Goal: Task Accomplishment & Management: Manage account settings

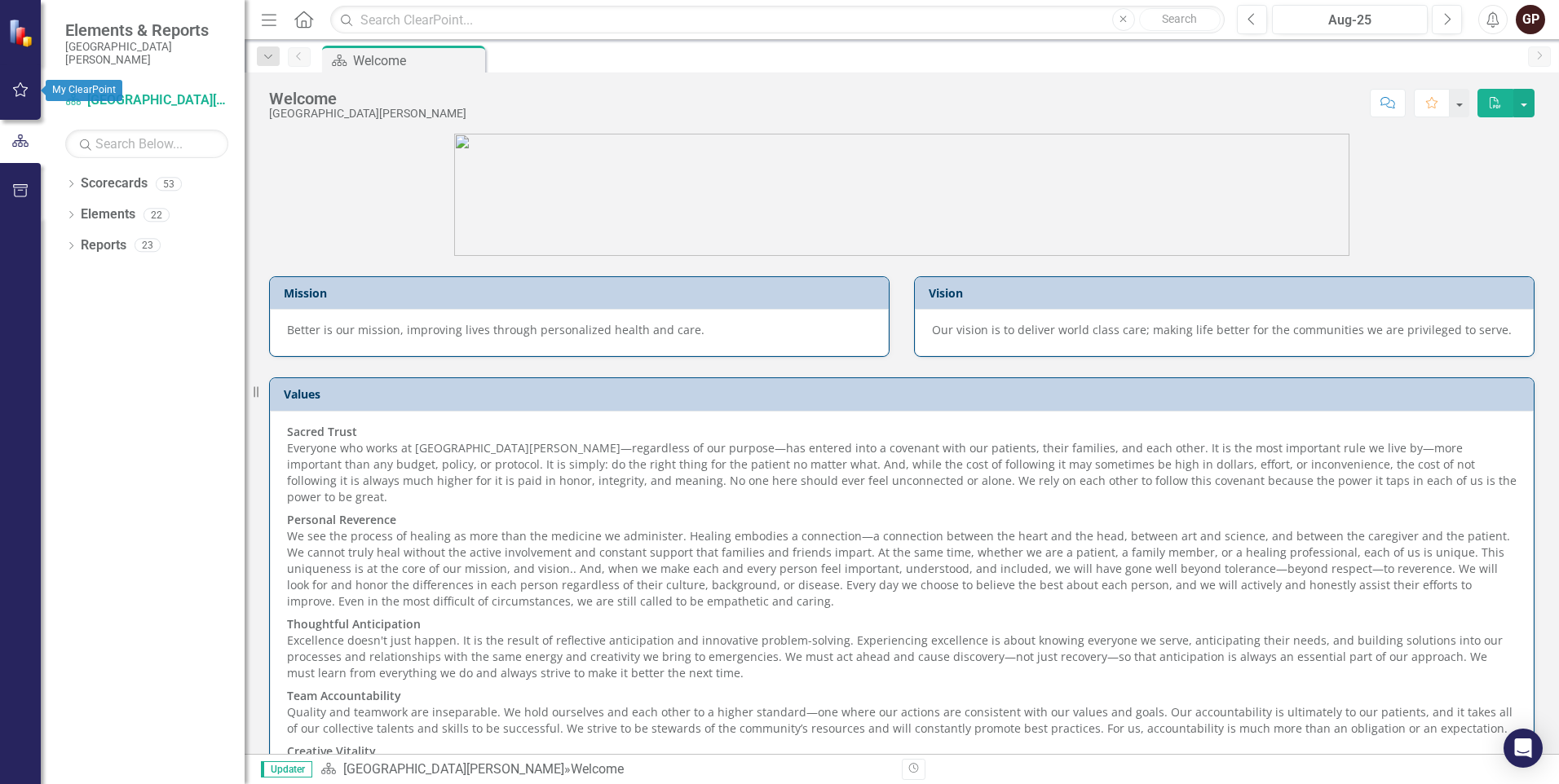
click at [21, 92] on icon "button" at bounding box center [21, 89] width 17 height 13
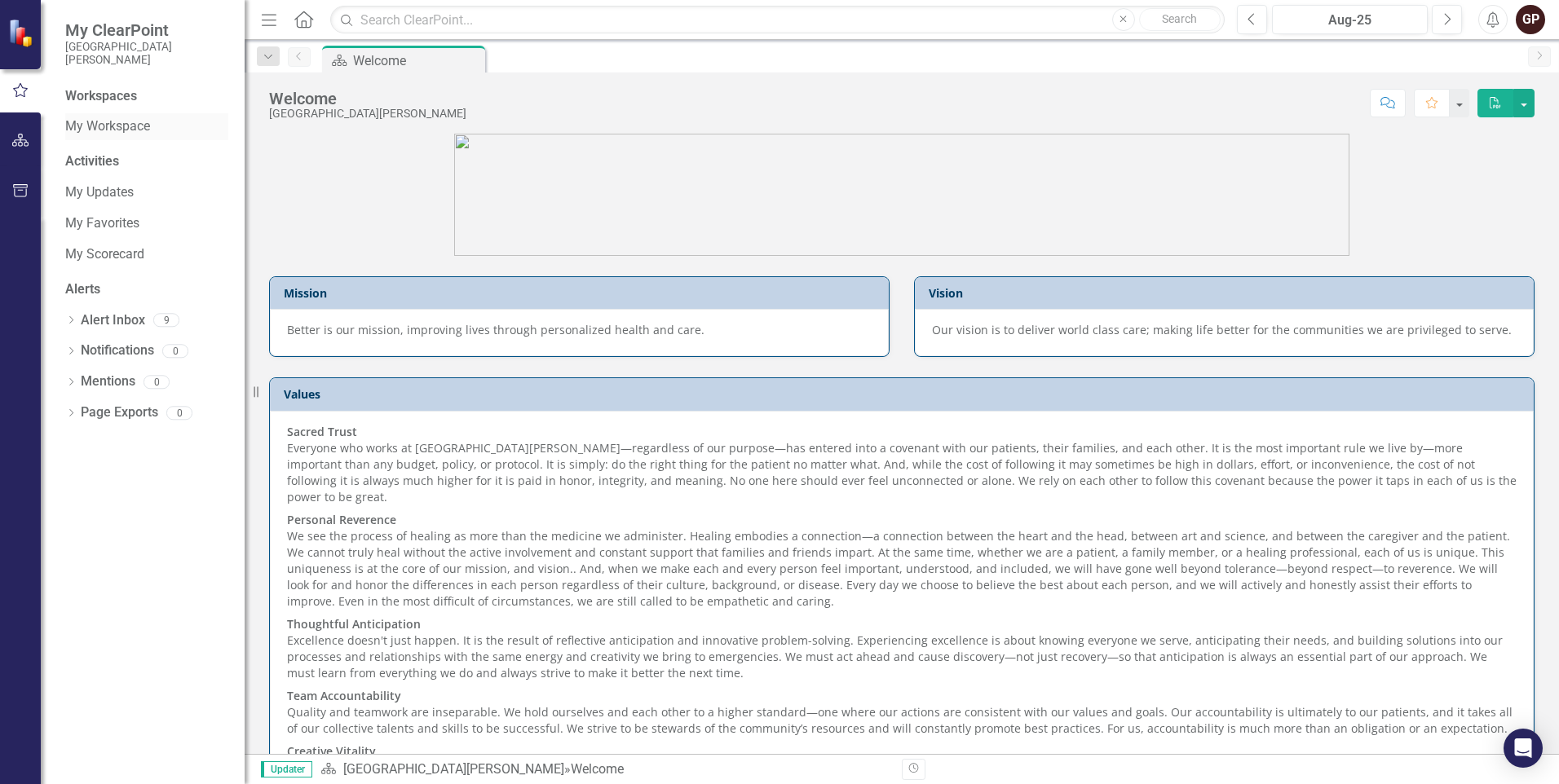
click at [93, 126] on link "My Workspace" at bounding box center [147, 126] width 163 height 18
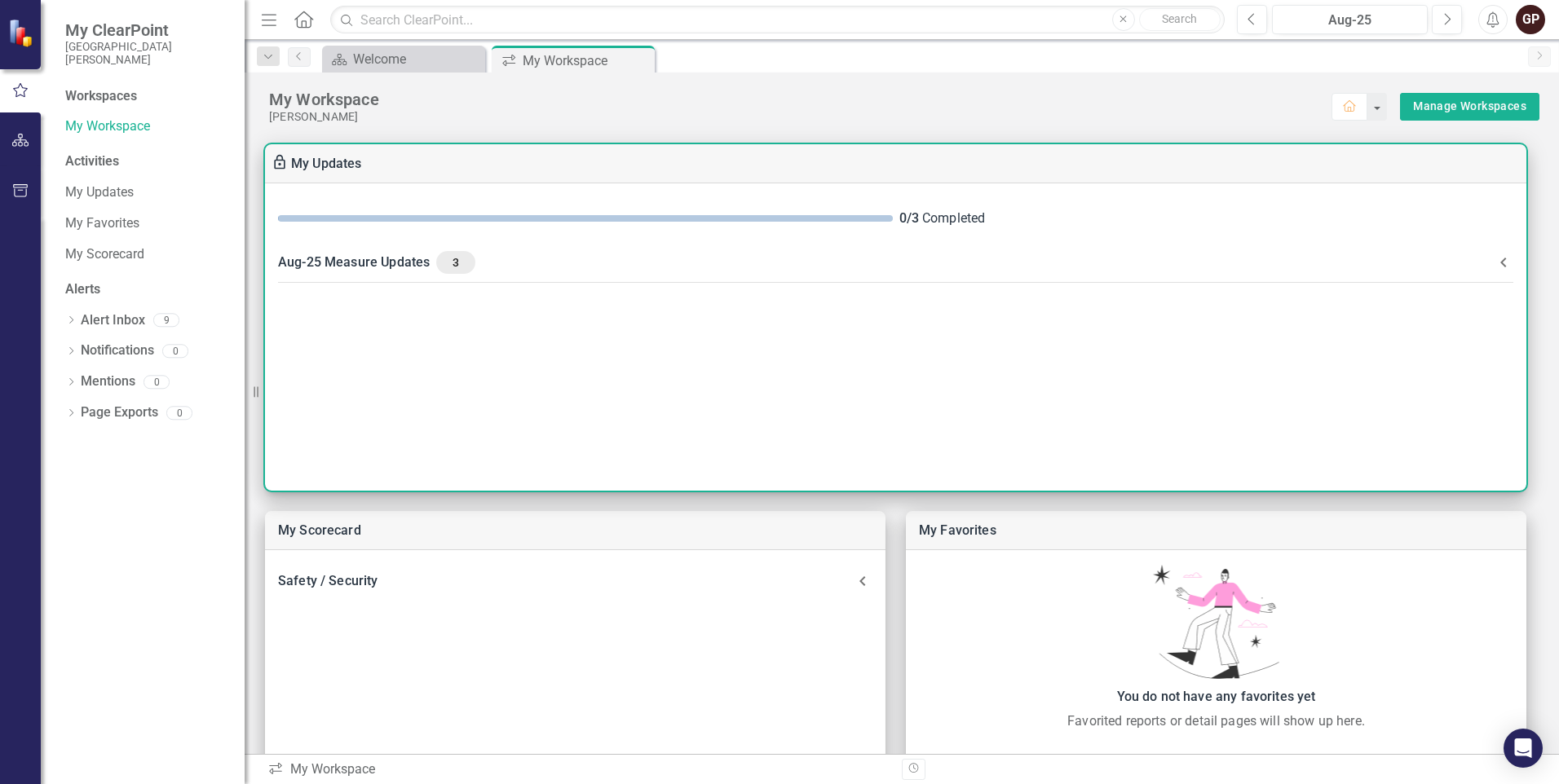
click at [572, 218] on span at bounding box center [585, 218] width 615 height 6
click at [326, 163] on link "My Updates" at bounding box center [326, 163] width 71 height 16
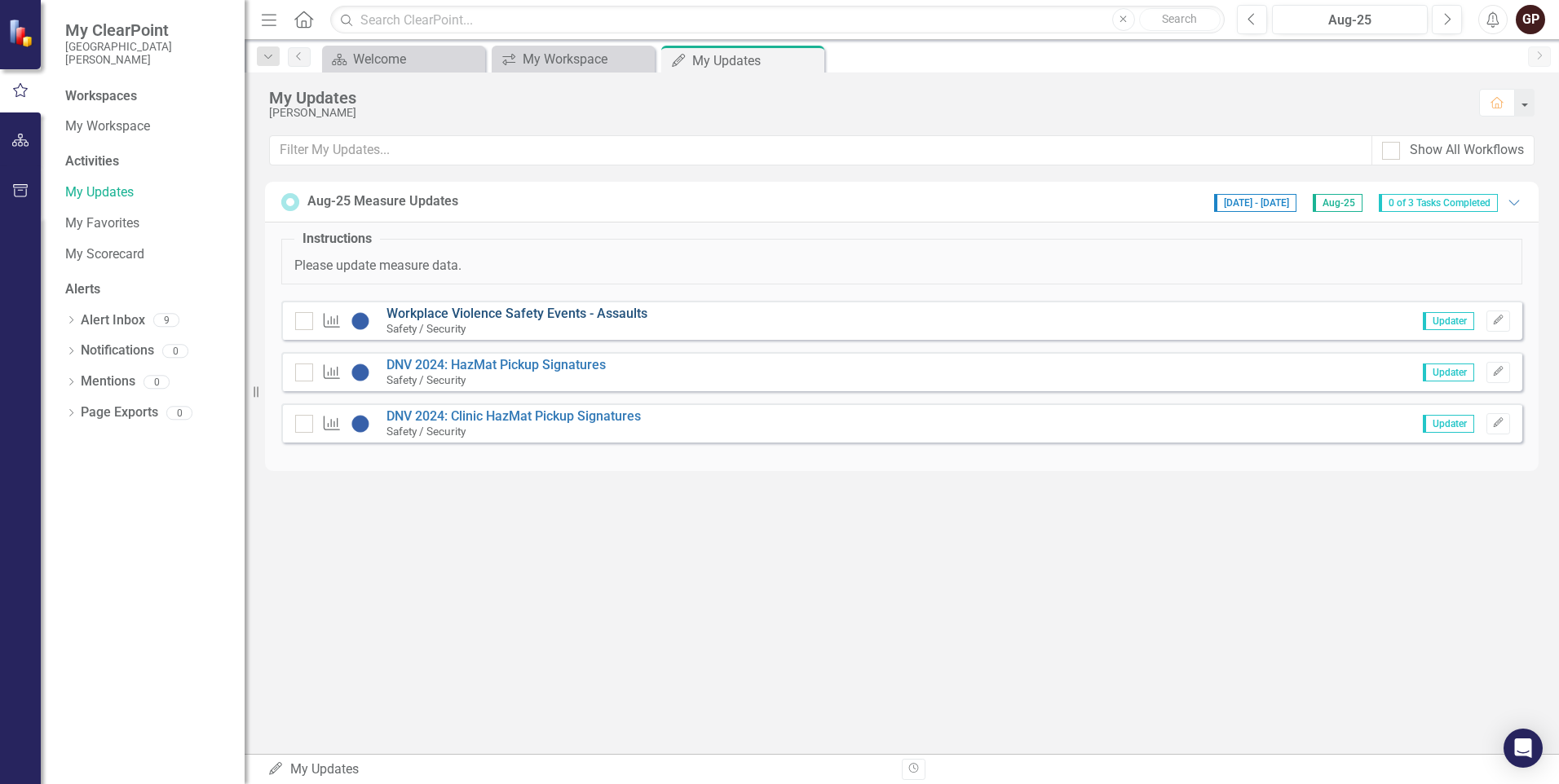
click at [516, 311] on link "Workplace Violence Safety Events - Assaults" at bounding box center [516, 313] width 261 height 16
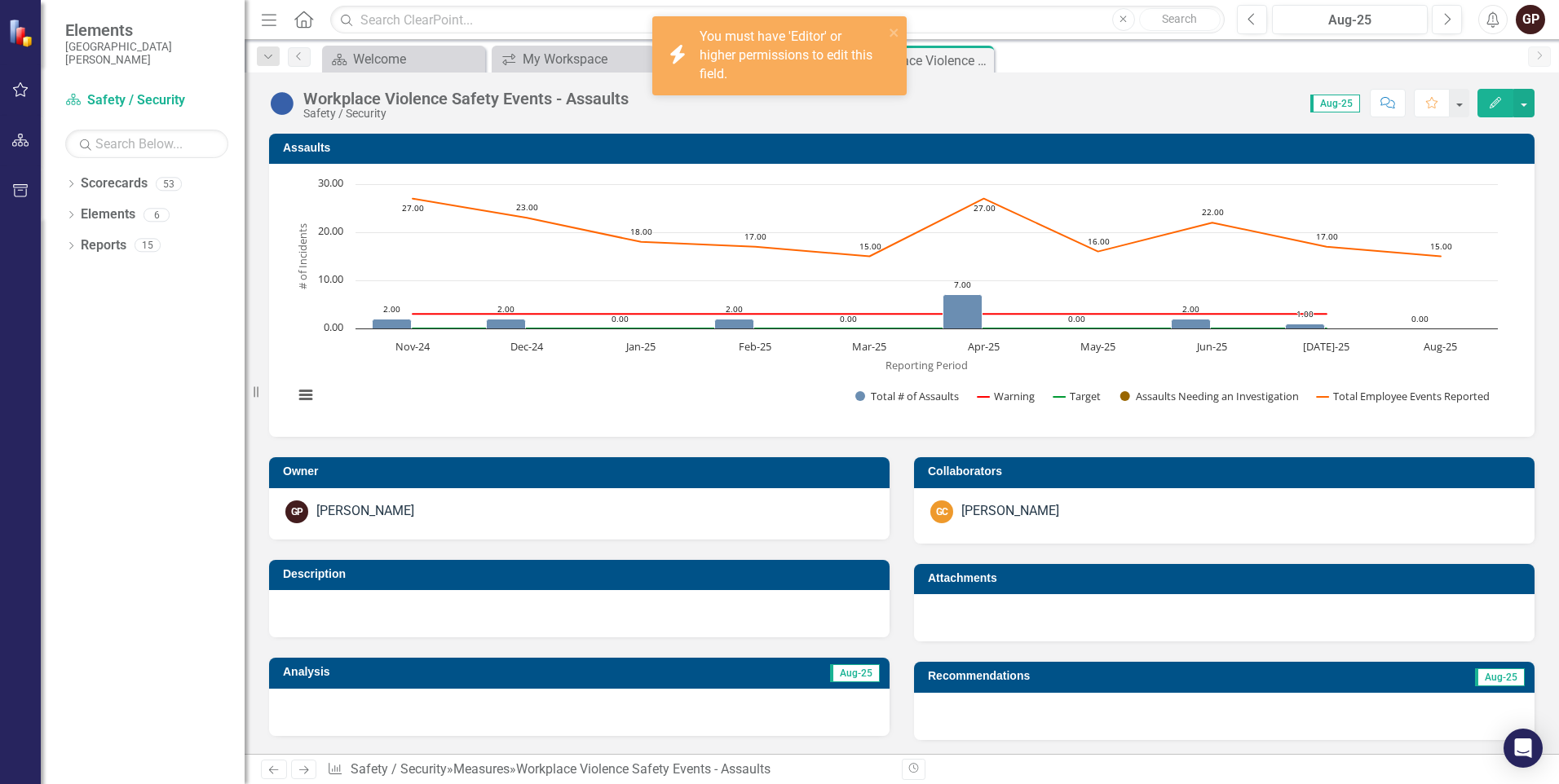
scroll to position [572, 0]
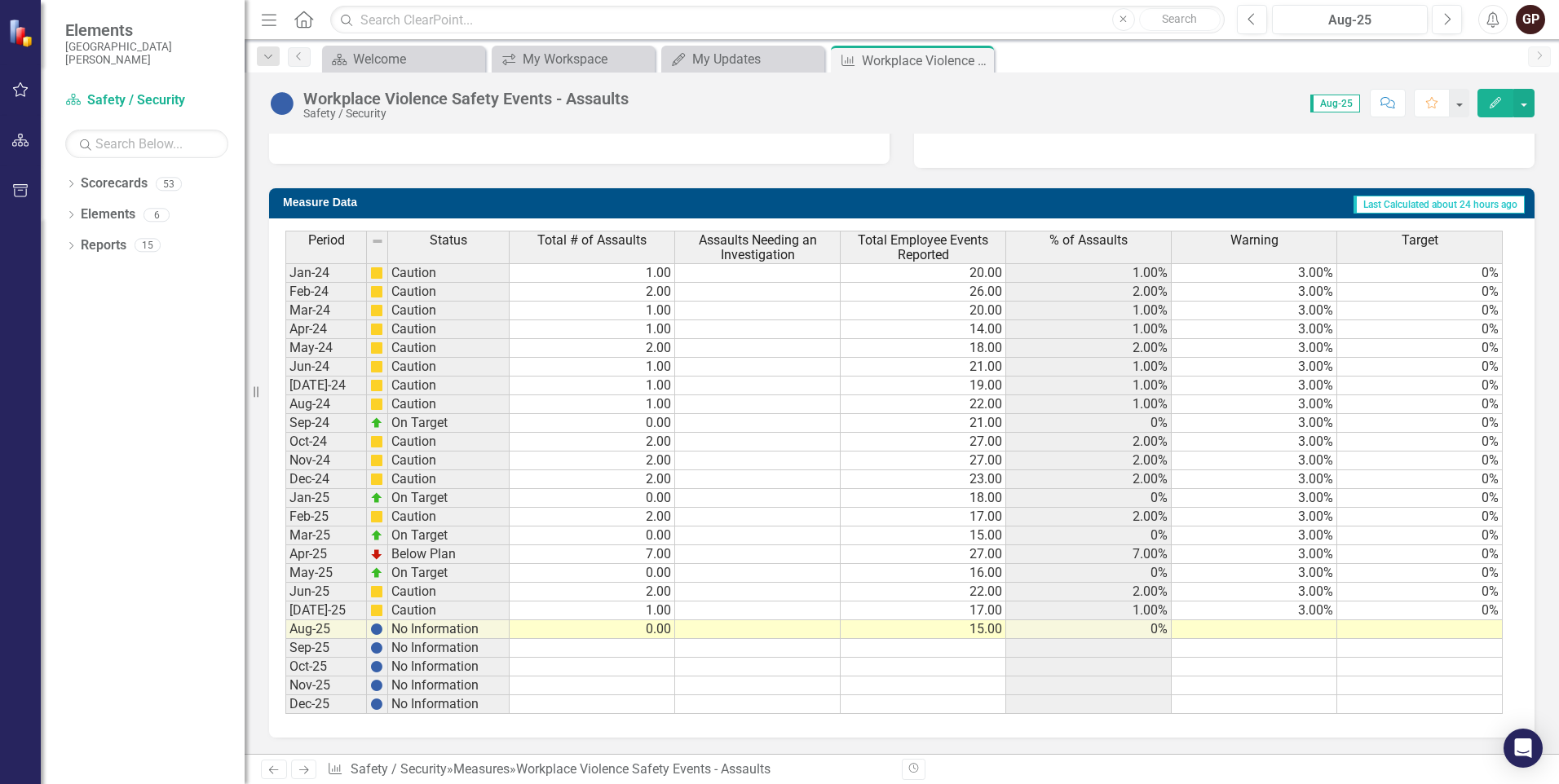
click at [1500, 99] on icon "button" at bounding box center [1494, 102] width 11 height 11
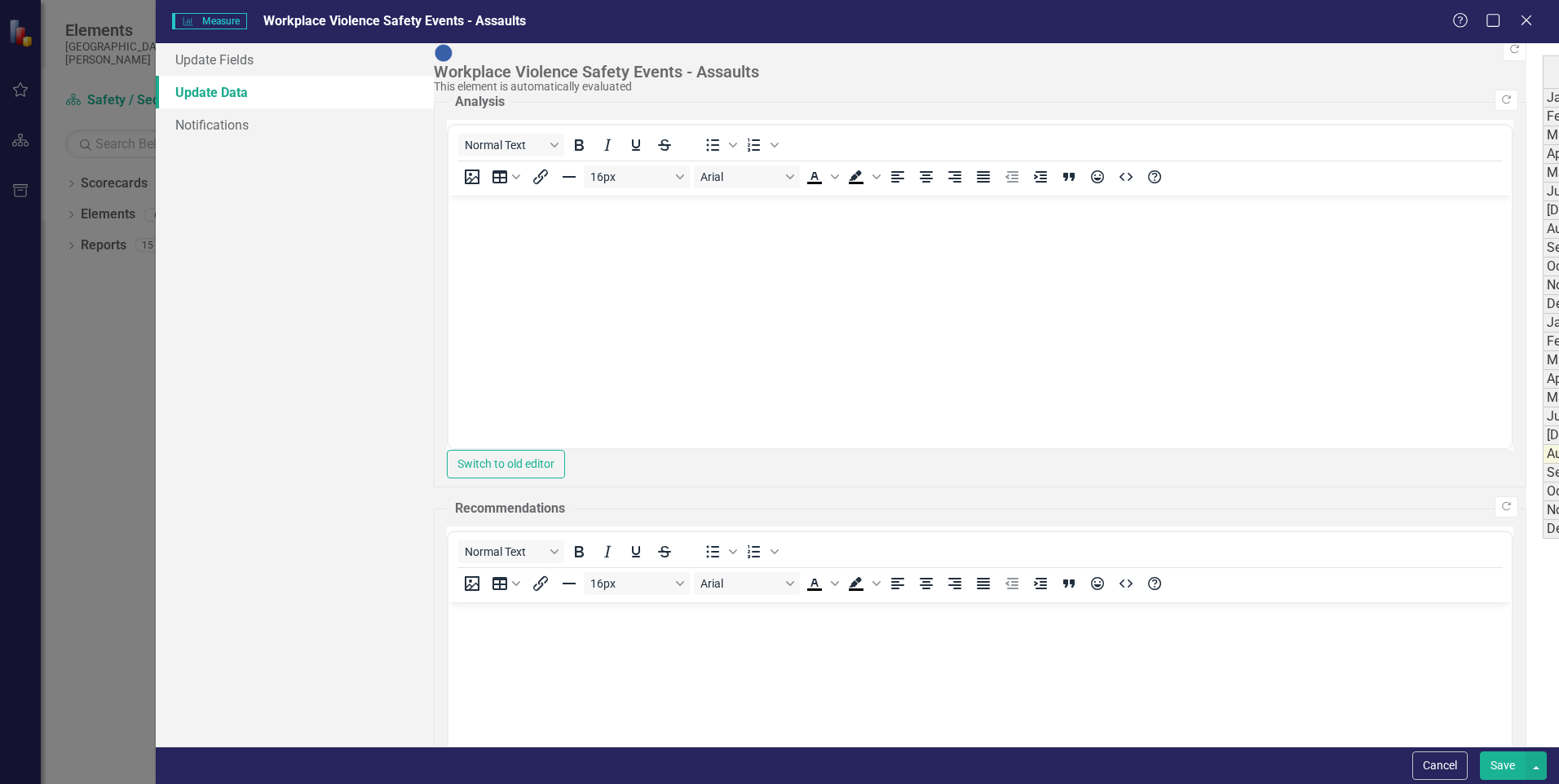
scroll to position [0, 0]
click at [1505, 759] on button "Save" at bounding box center [1502, 766] width 45 height 29
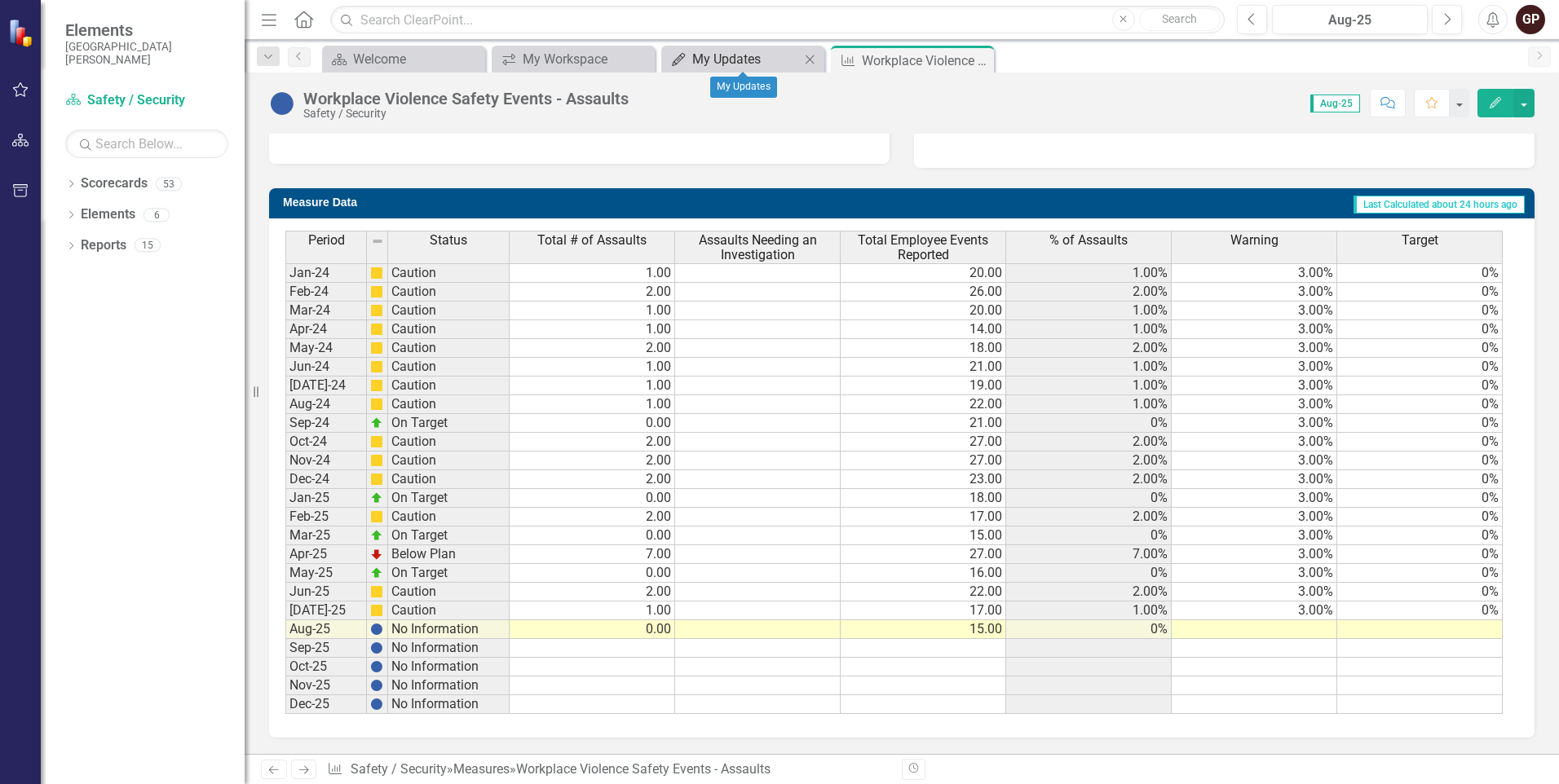
click at [707, 61] on div "My Updates" at bounding box center [745, 58] width 107 height 20
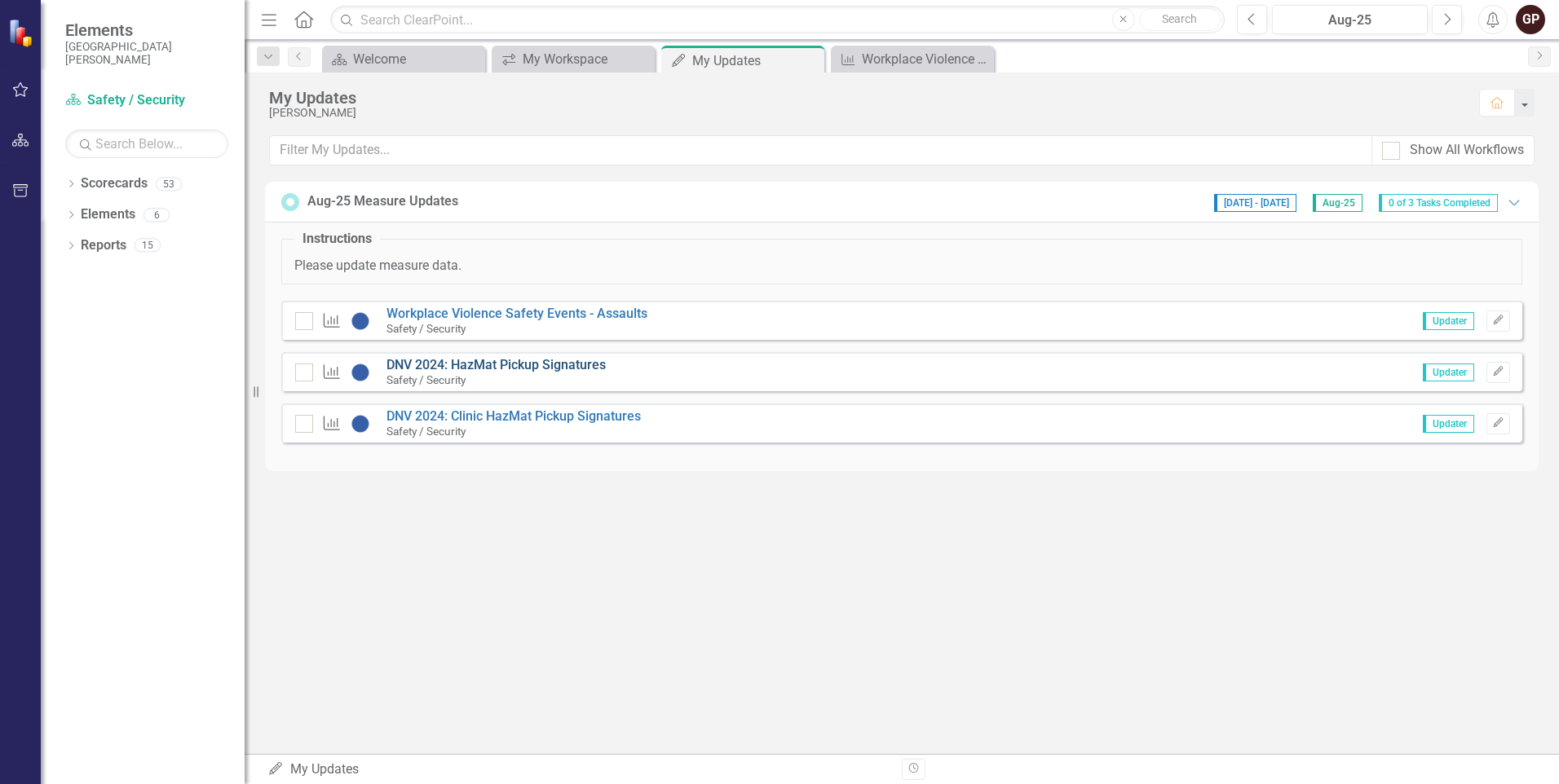
click at [537, 363] on link "DNV 2024: HazMat Pickup Signatures" at bounding box center [496, 365] width 219 height 16
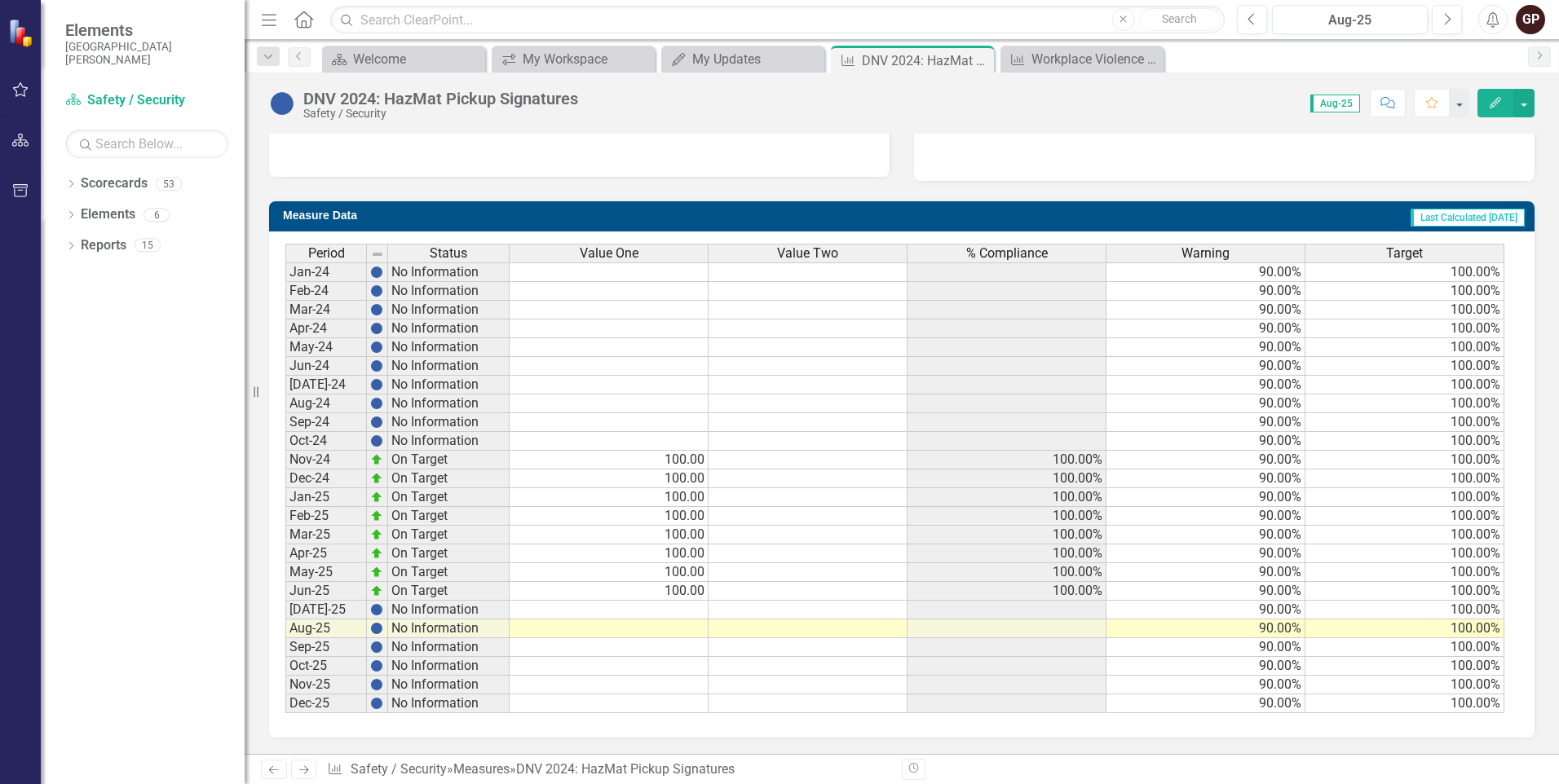
scroll to position [233, 0]
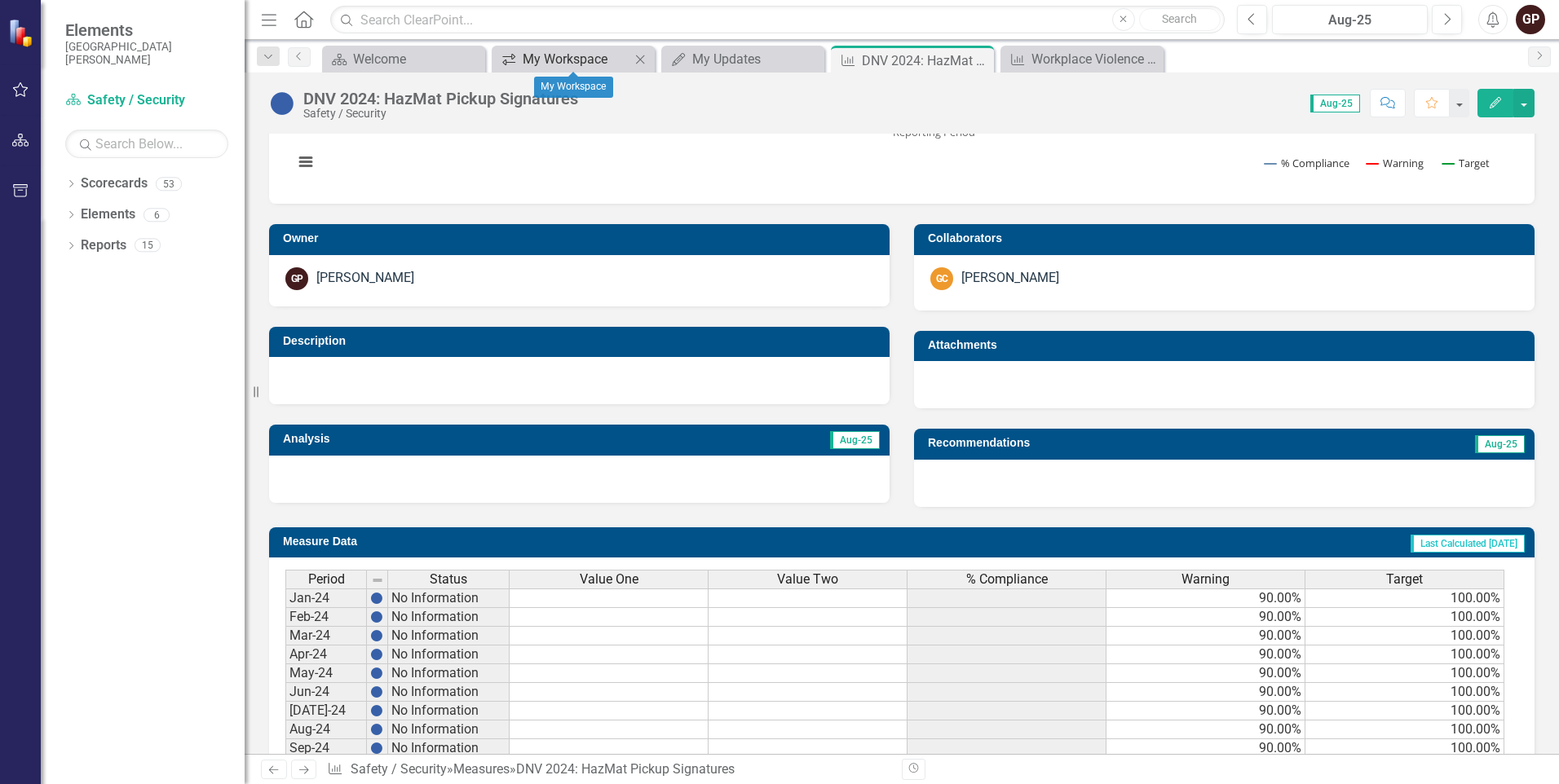
click at [571, 60] on div "My Workspace" at bounding box center [576, 58] width 107 height 20
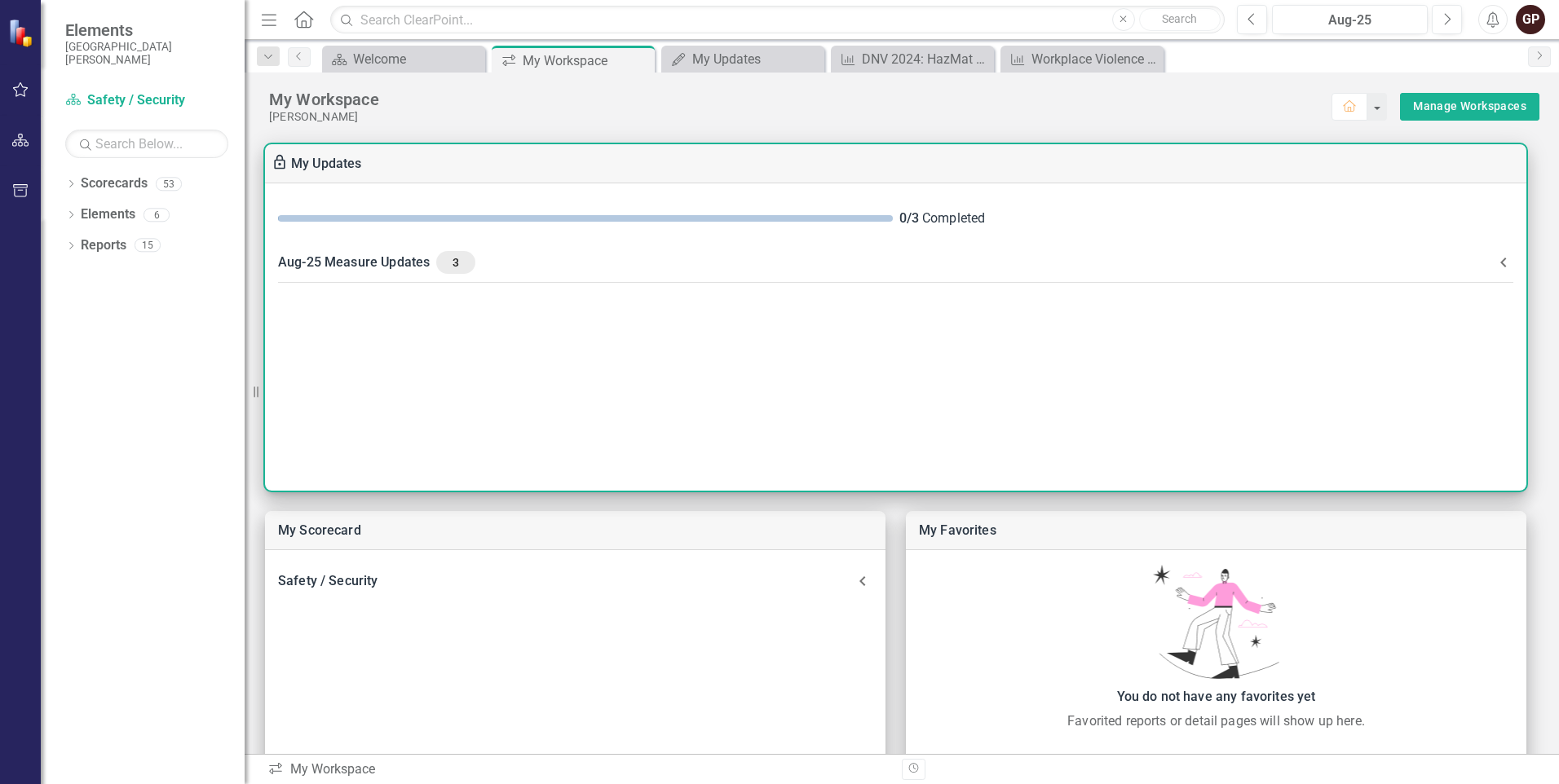
click at [578, 218] on span at bounding box center [585, 218] width 615 height 6
click at [447, 264] on span "3" at bounding box center [455, 262] width 26 height 15
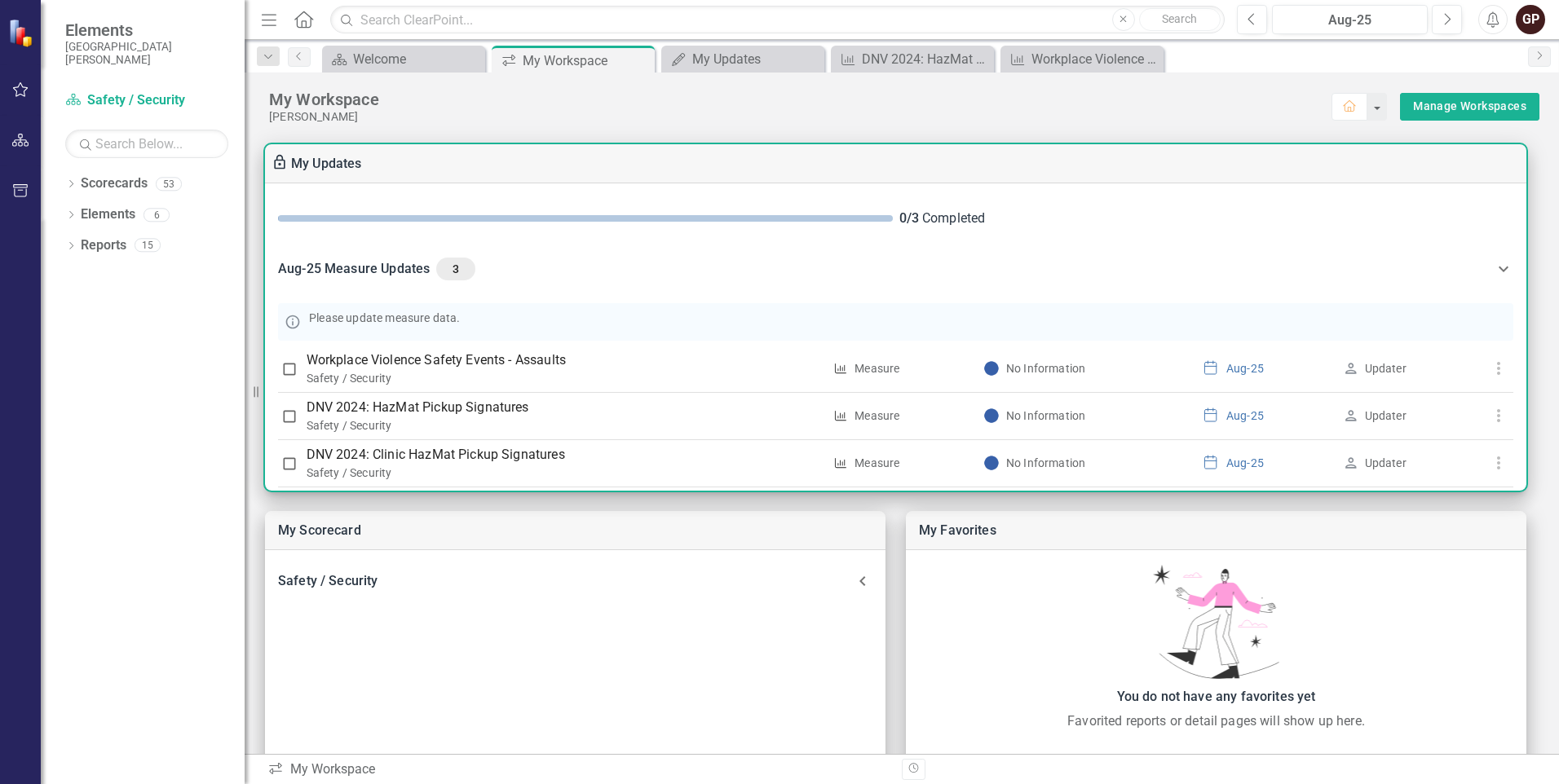
click at [448, 264] on span "3" at bounding box center [455, 269] width 26 height 15
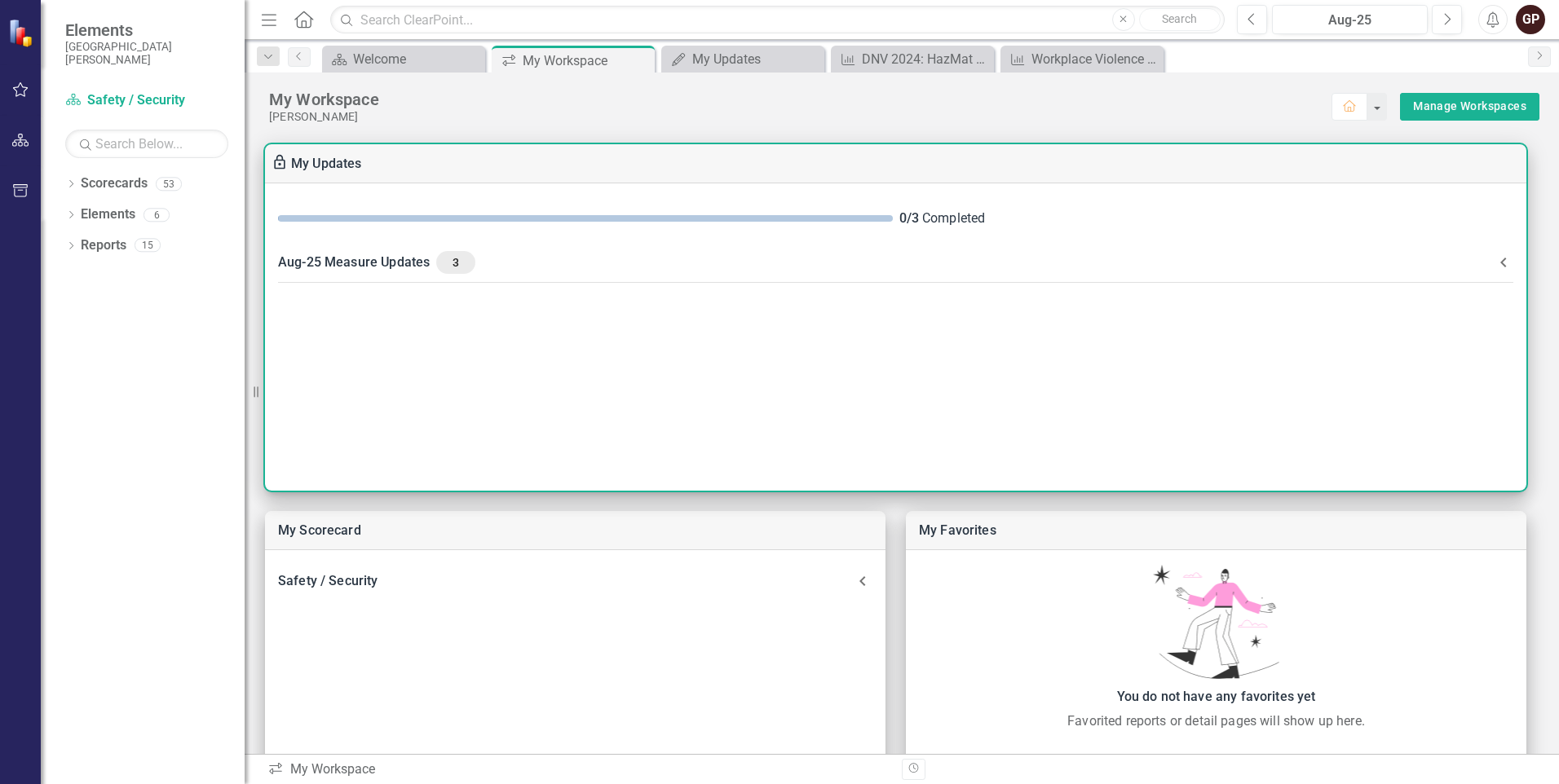
click at [451, 261] on span "3" at bounding box center [455, 262] width 26 height 15
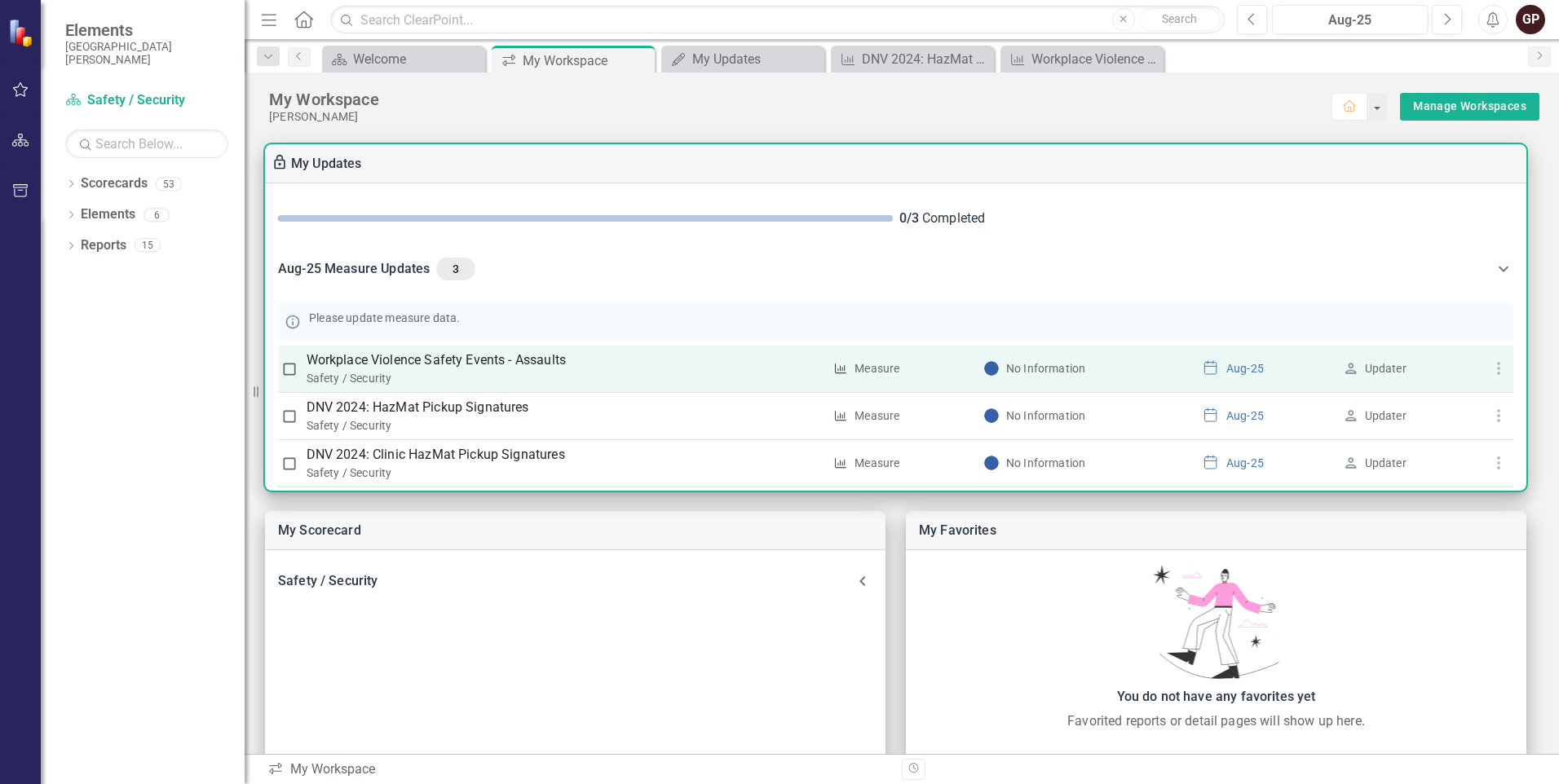
click at [291, 369] on input "checkbox" at bounding box center [289, 369] width 17 height 17
checkbox input "true"
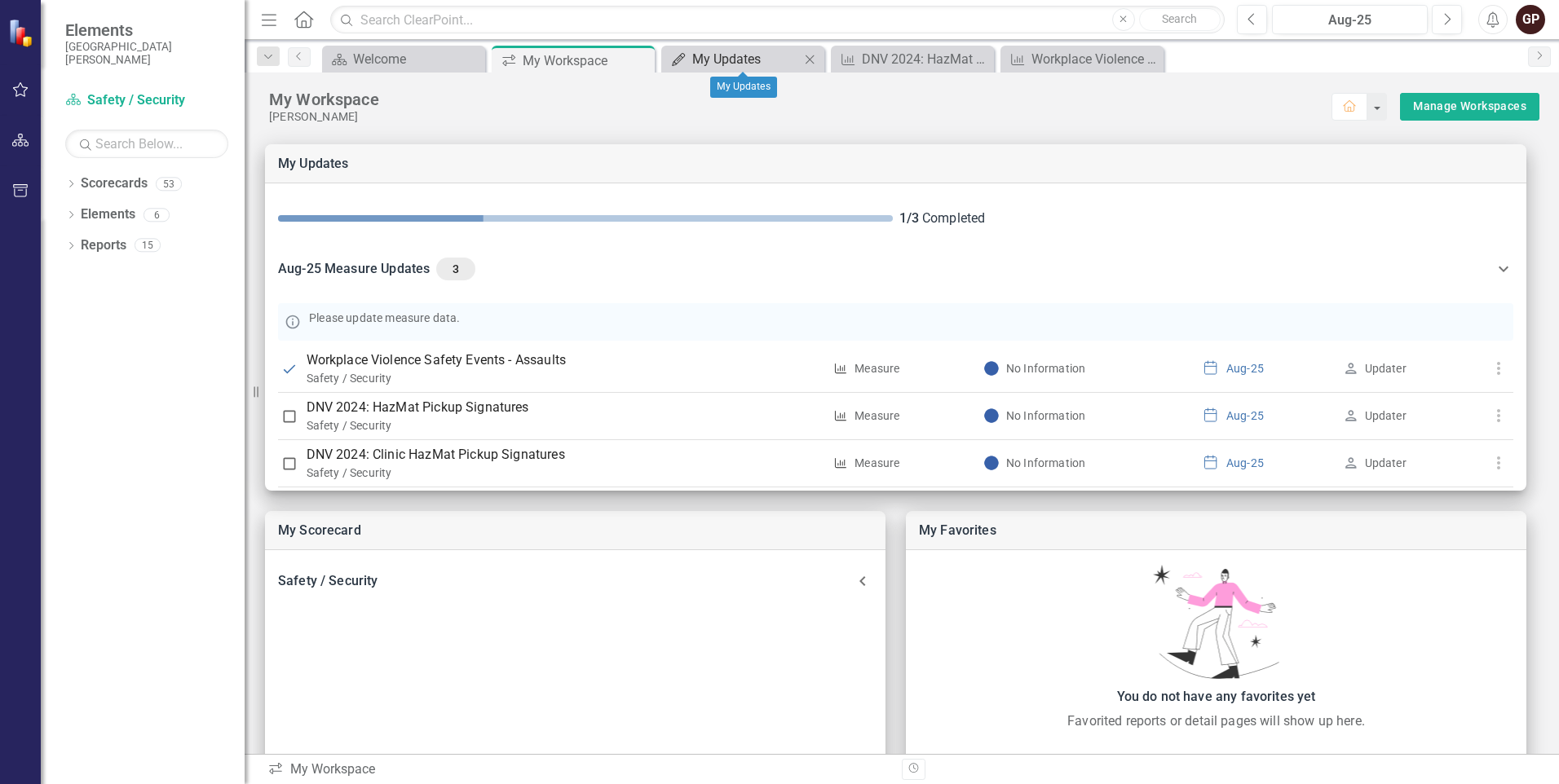
click at [776, 58] on div "My Updates" at bounding box center [745, 58] width 107 height 20
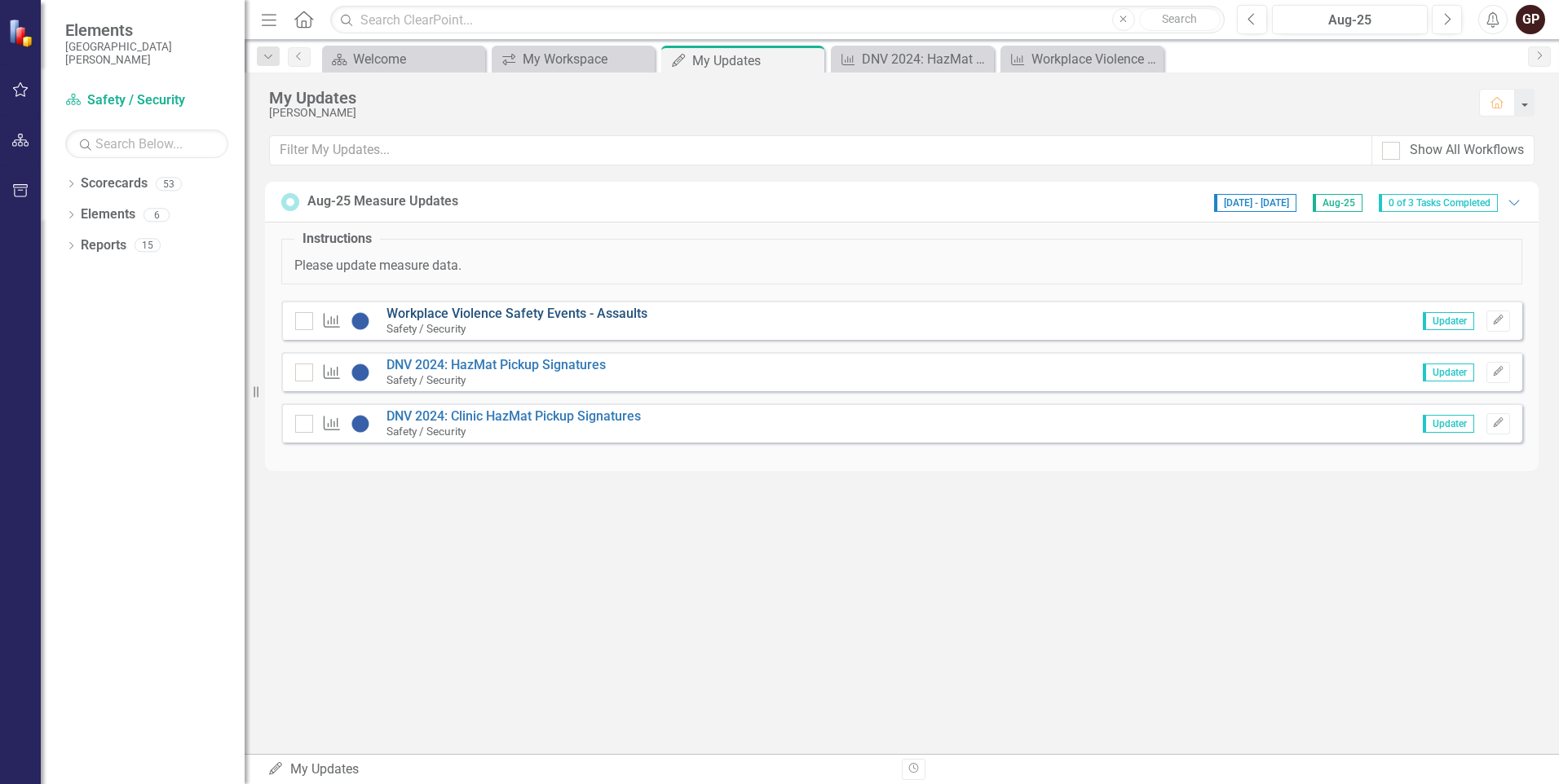
click at [542, 313] on link "Workplace Violence Safety Events - Assaults" at bounding box center [516, 313] width 261 height 16
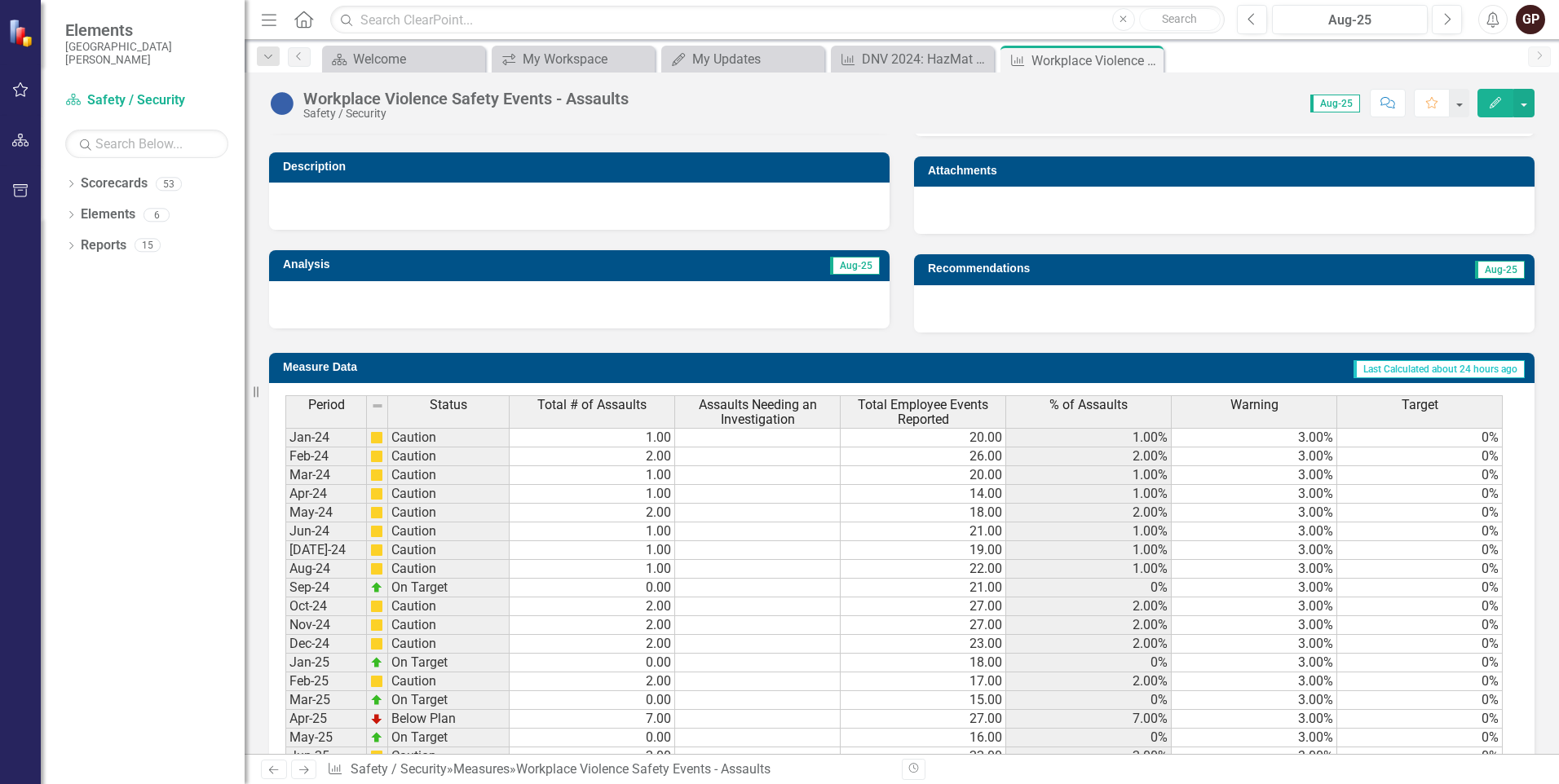
scroll to position [572, 0]
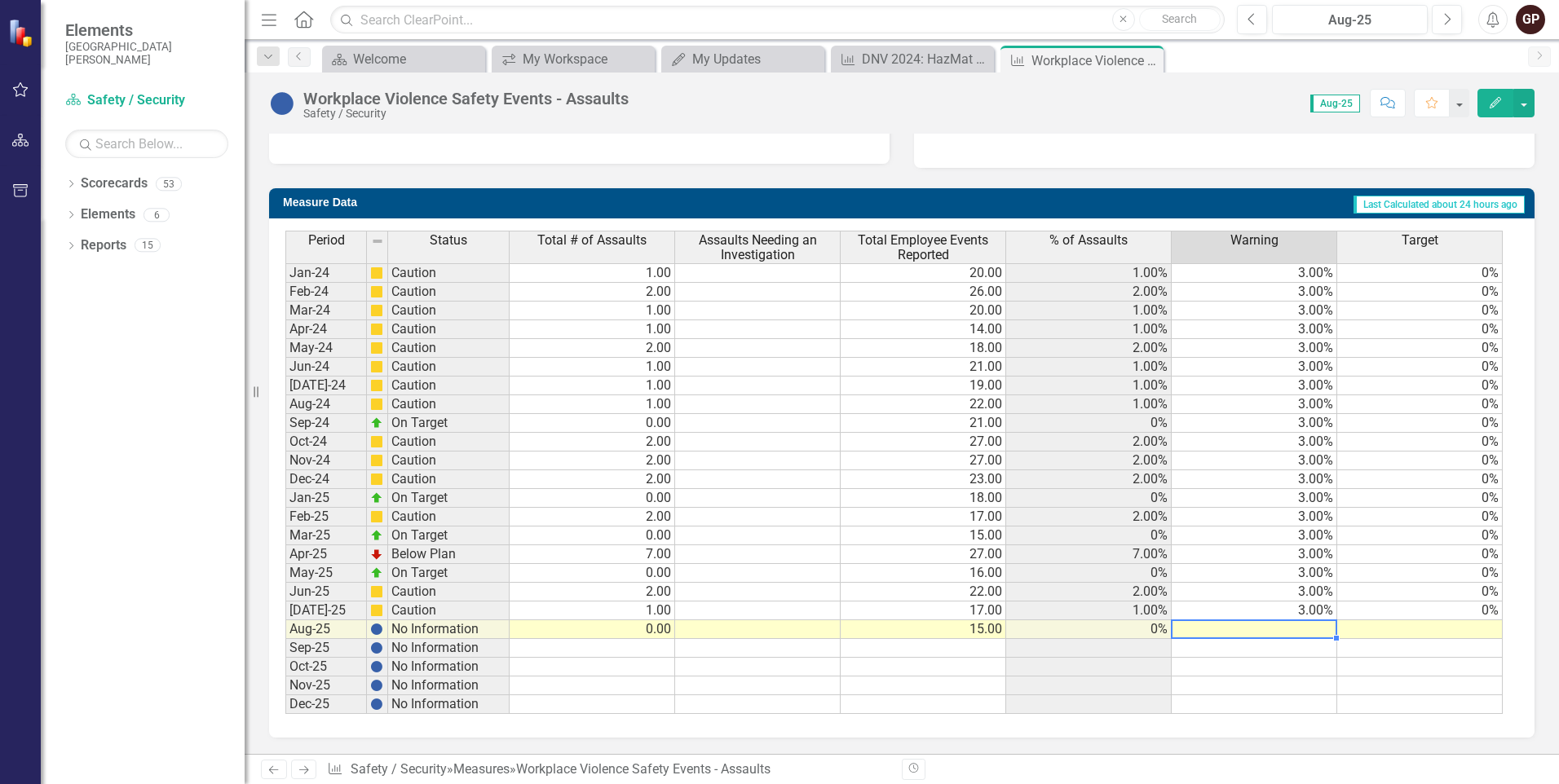
click at [1313, 628] on td at bounding box center [1255, 629] width 166 height 18
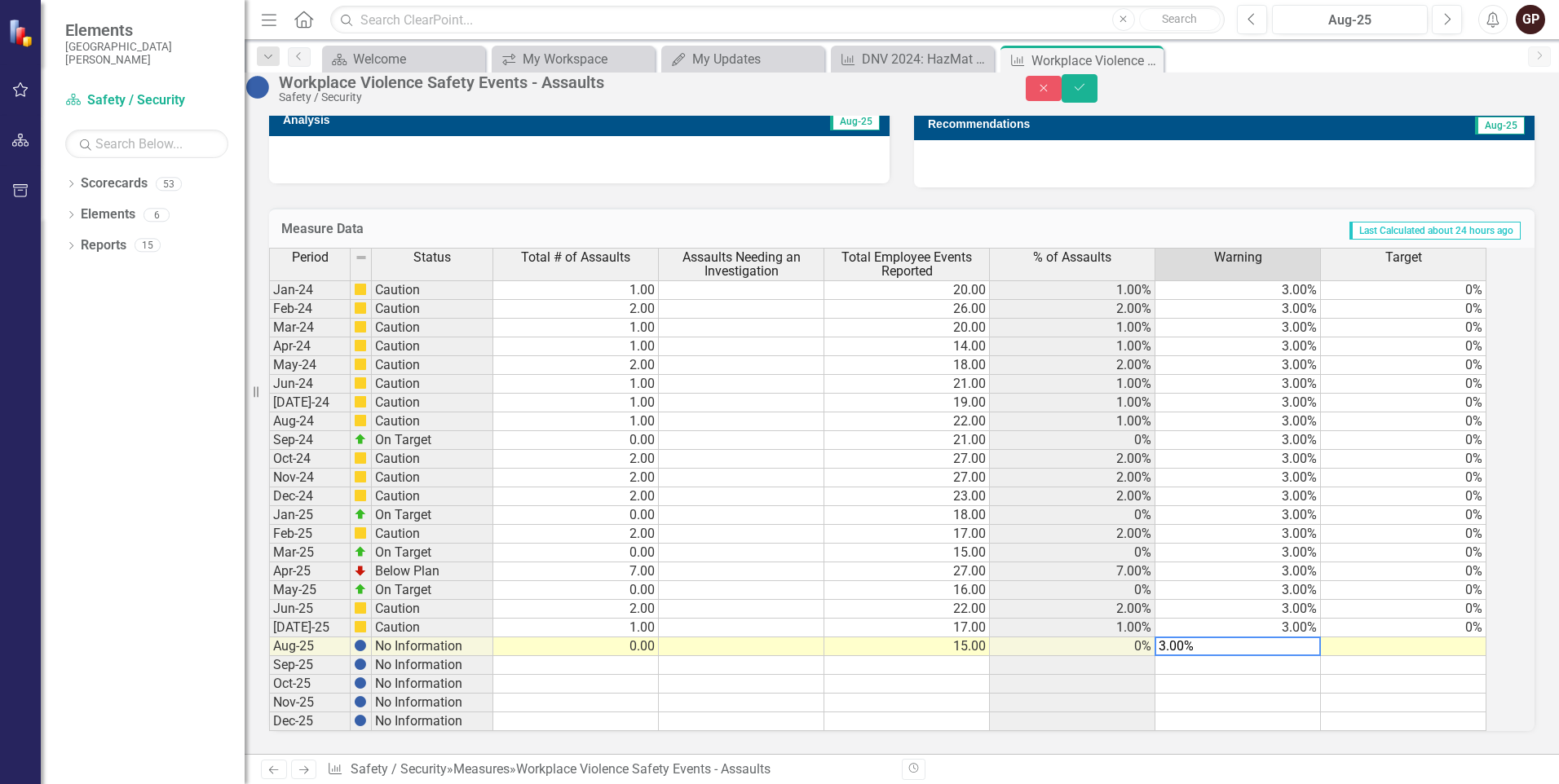
click at [1225, 647] on textarea "3.00%" at bounding box center [1237, 646] width 167 height 19
type textarea "3.00"
type textarea "0"
click at [1087, 91] on icon "Save" at bounding box center [1079, 86] width 15 height 11
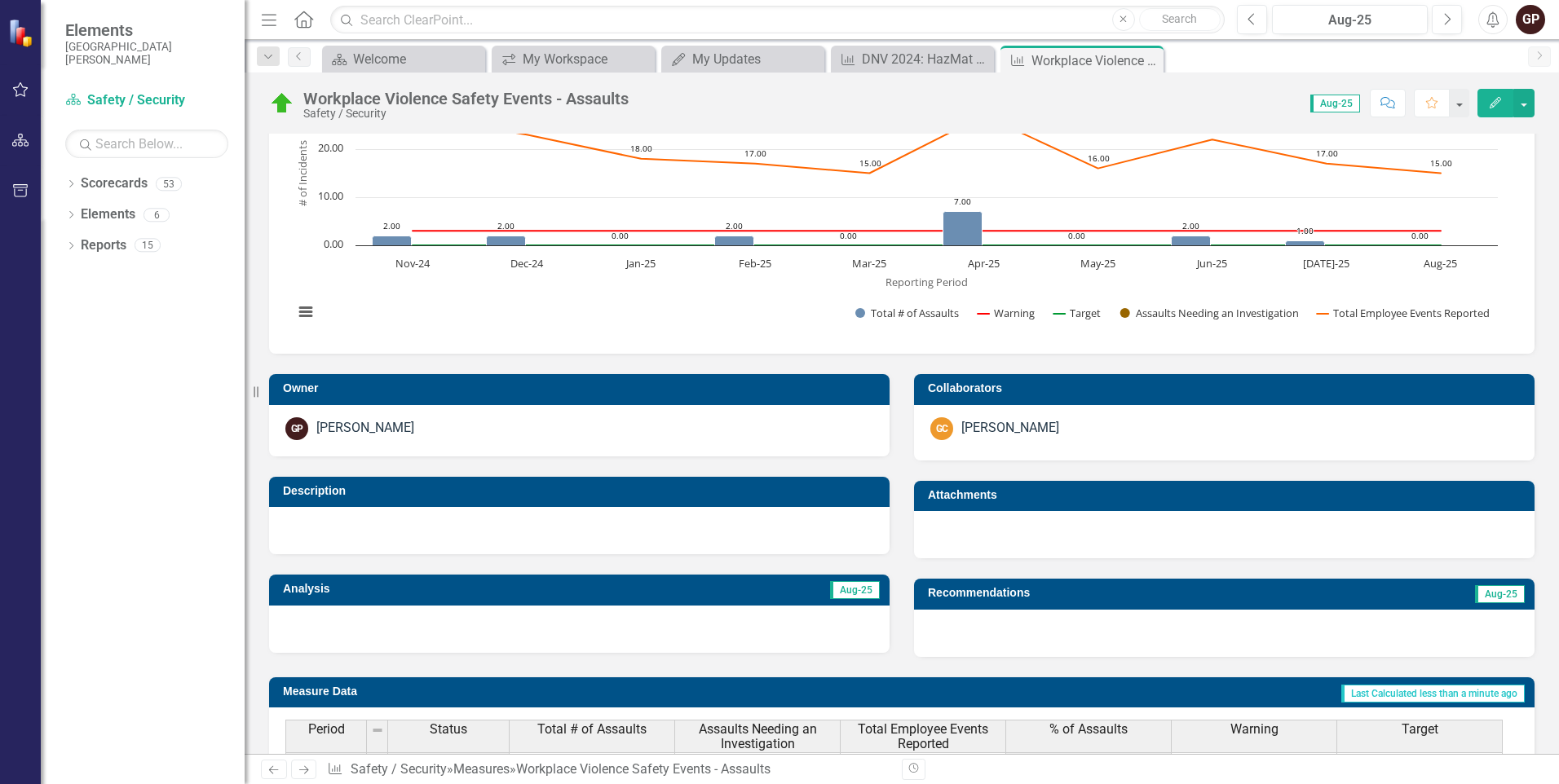
scroll to position [0, 0]
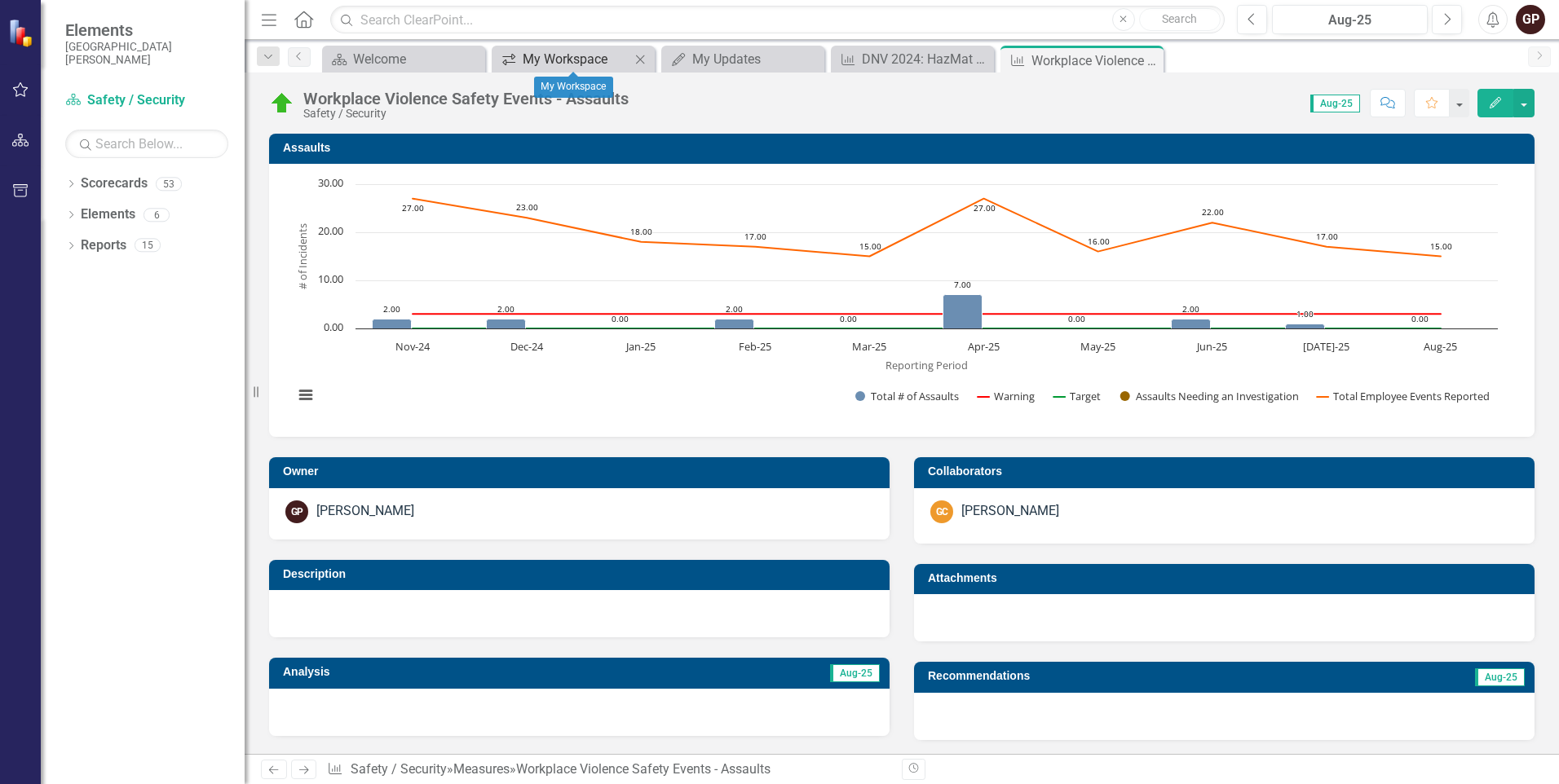
click at [594, 51] on div "My Workspace" at bounding box center [576, 58] width 107 height 20
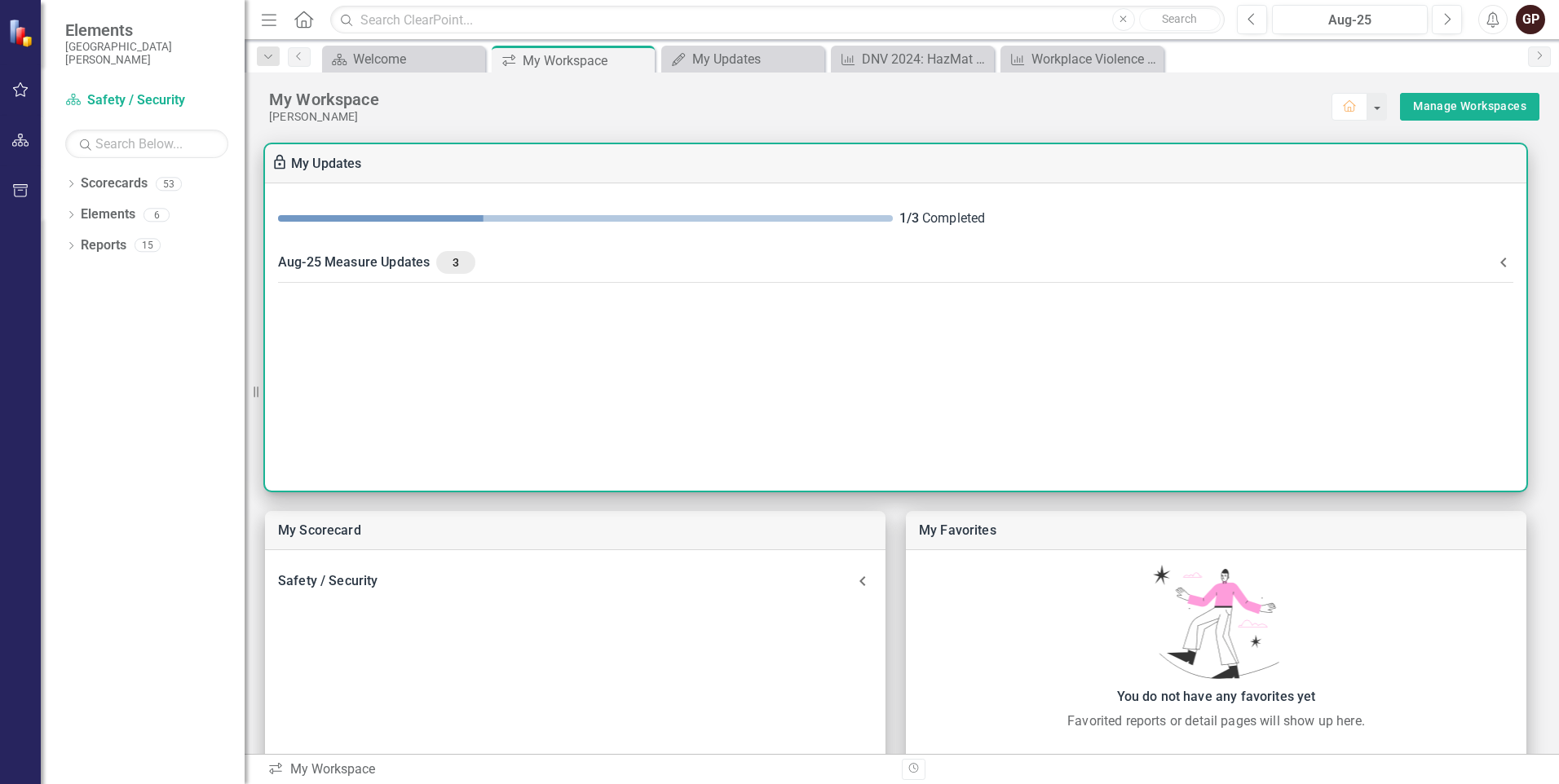
click at [444, 263] on span "3" at bounding box center [455, 262] width 26 height 15
